Goal: Task Accomplishment & Management: Manage account settings

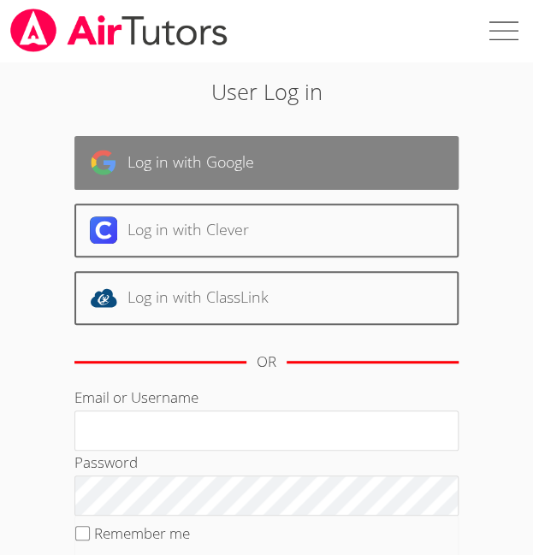
click at [315, 151] on link "Log in with Google" at bounding box center [266, 163] width 384 height 54
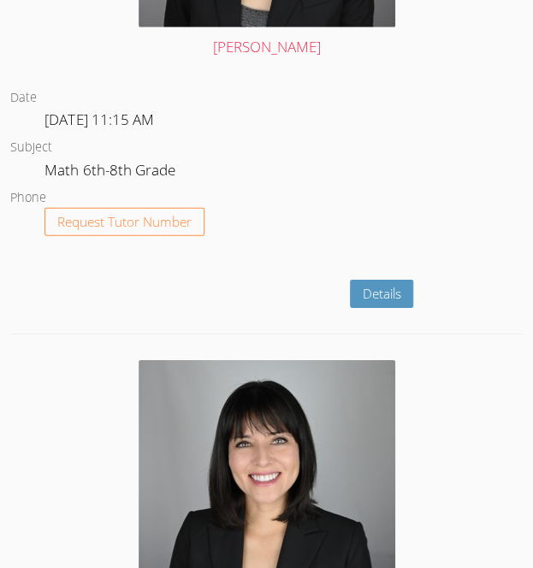
scroll to position [5331, 0]
